Goal: Task Accomplishment & Management: Use online tool/utility

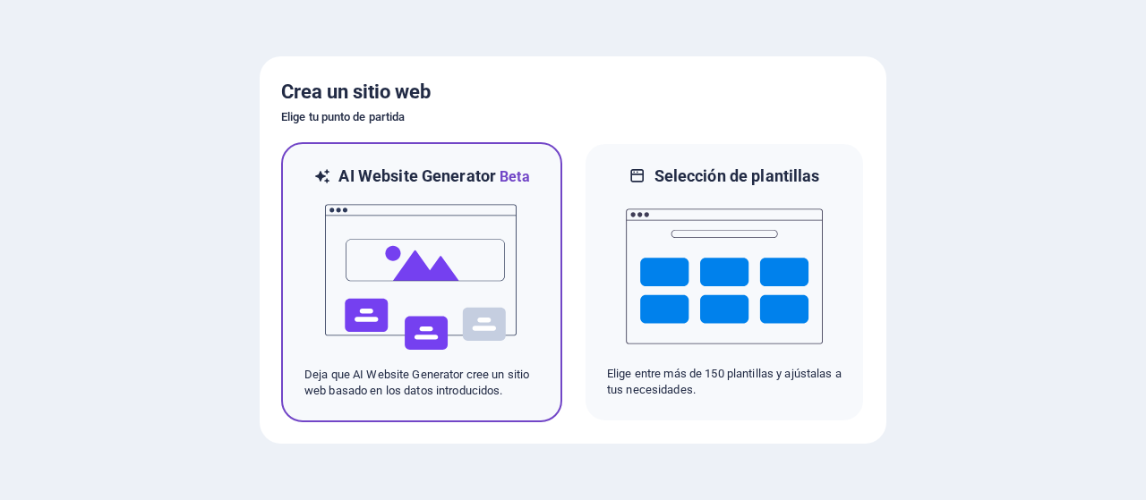
click at [426, 286] on img at bounding box center [421, 277] width 197 height 179
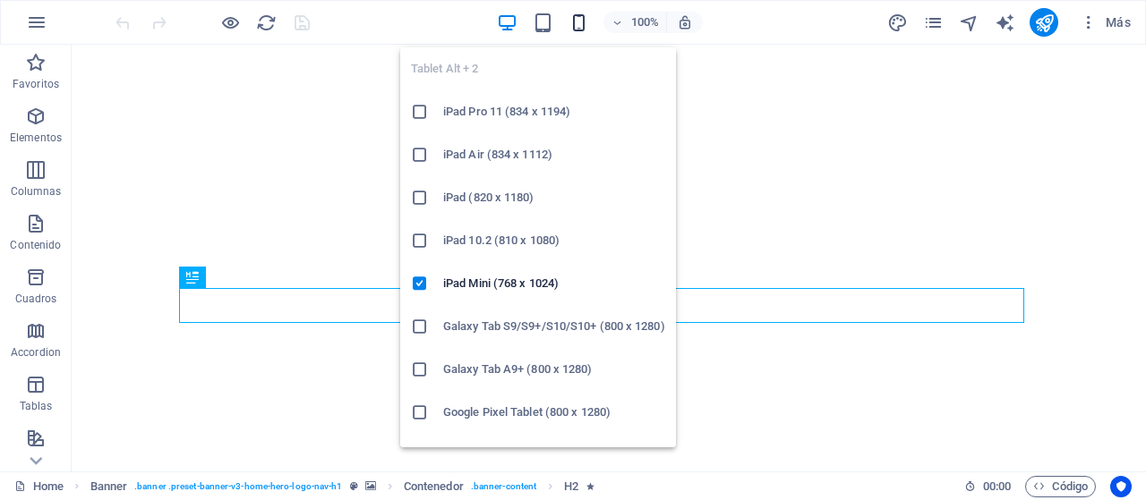
click at [577, 22] on icon "button" at bounding box center [578, 23] width 21 height 21
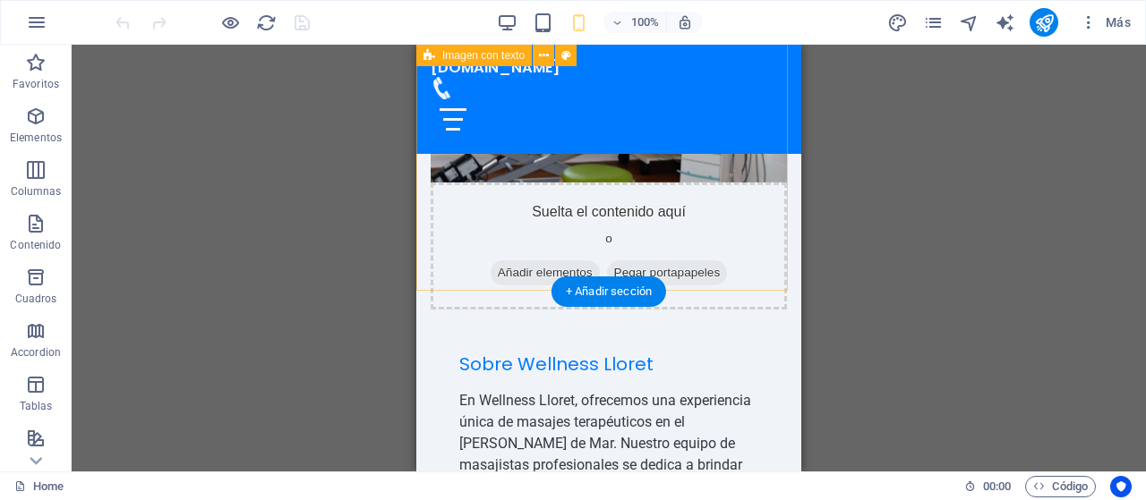
scroll to position [716, 0]
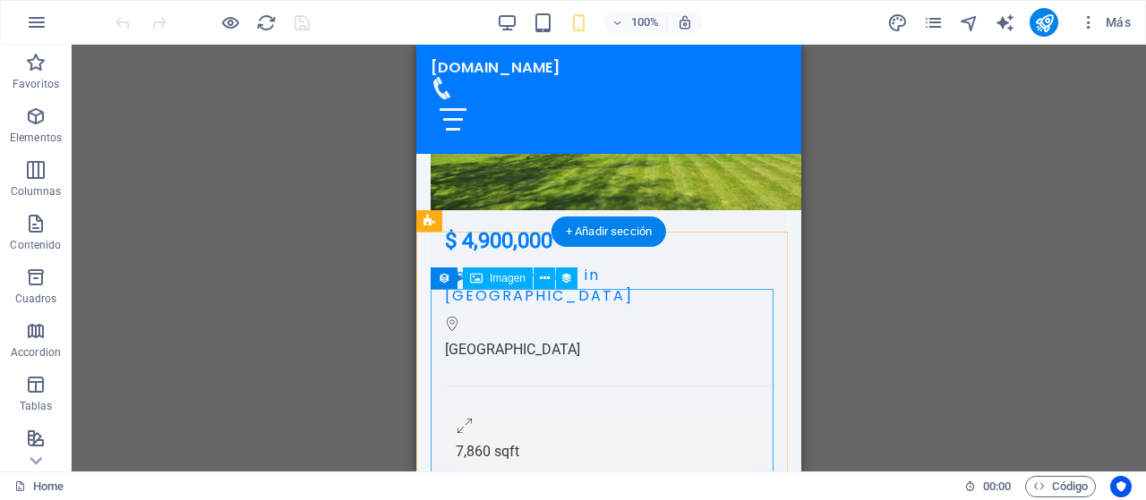
scroll to position [19694, 0]
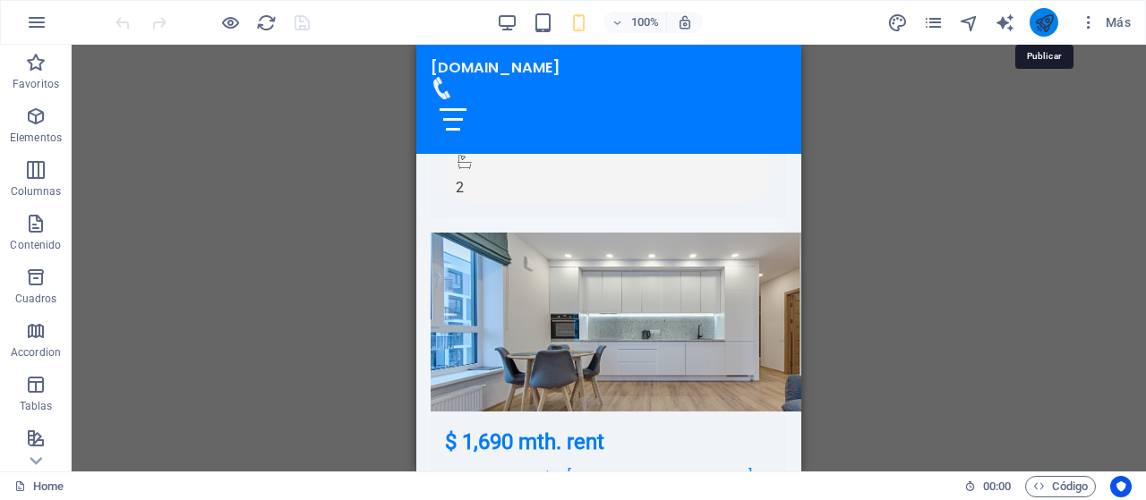
click at [1046, 15] on icon "publish" at bounding box center [1044, 23] width 21 height 21
